Goal: Navigation & Orientation: Find specific page/section

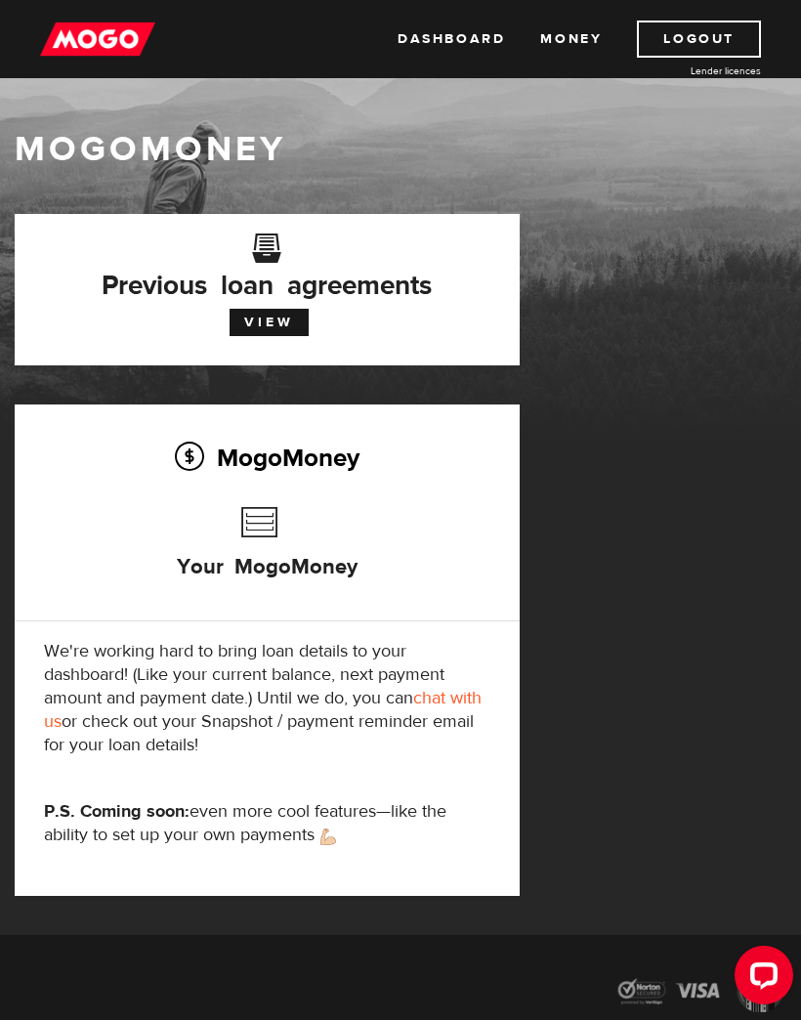
click at [498, 37] on link "Dashboard" at bounding box center [451, 39] width 107 height 37
click at [306, 573] on h3 "Your MogoMoney" at bounding box center [267, 552] width 181 height 111
click at [274, 539] on h3 "Your MogoMoney" at bounding box center [267, 552] width 181 height 111
click at [264, 515] on h3 "Your MogoMoney" at bounding box center [267, 552] width 181 height 111
click at [266, 324] on link "View" at bounding box center [269, 322] width 79 height 27
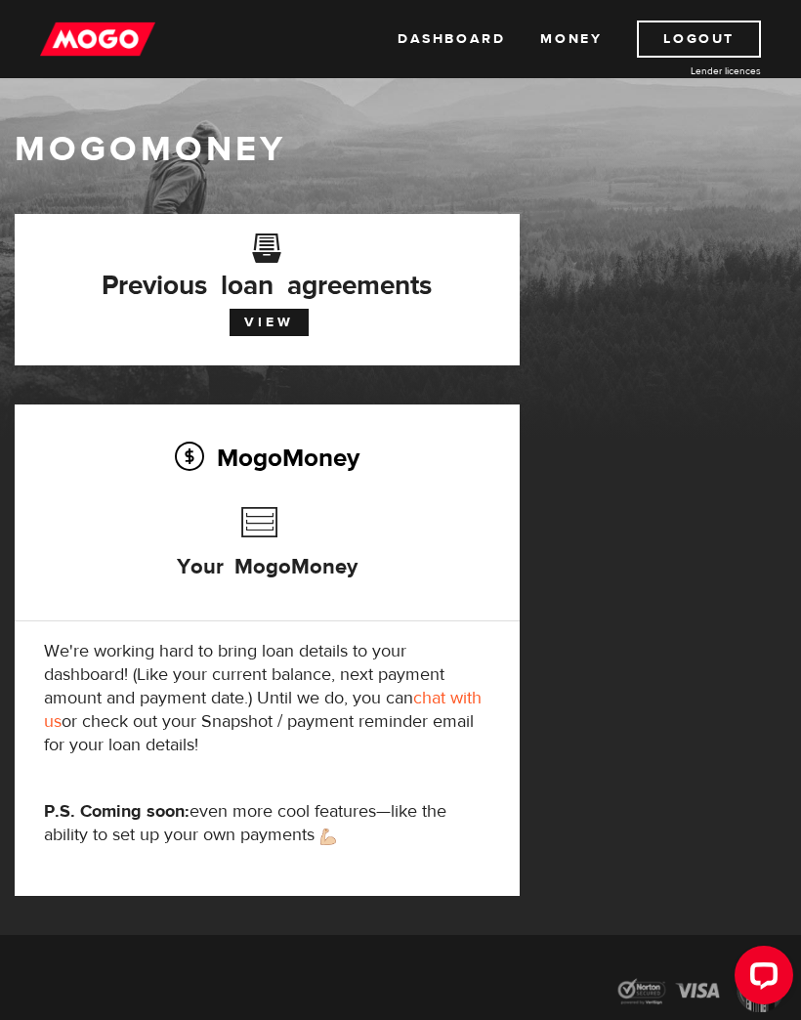
click at [111, 11] on div "Dashboard Money Logout Lender licences Dashboard Money Logout Lender licences" at bounding box center [400, 39] width 801 height 78
click at [107, 24] on img at bounding box center [97, 39] width 115 height 37
click at [112, 0] on html "Dashboard Money Logout Lender licences Dashboard Money Logout Lender licences M…" at bounding box center [400, 510] width 801 height 1020
